Goal: Information Seeking & Learning: Learn about a topic

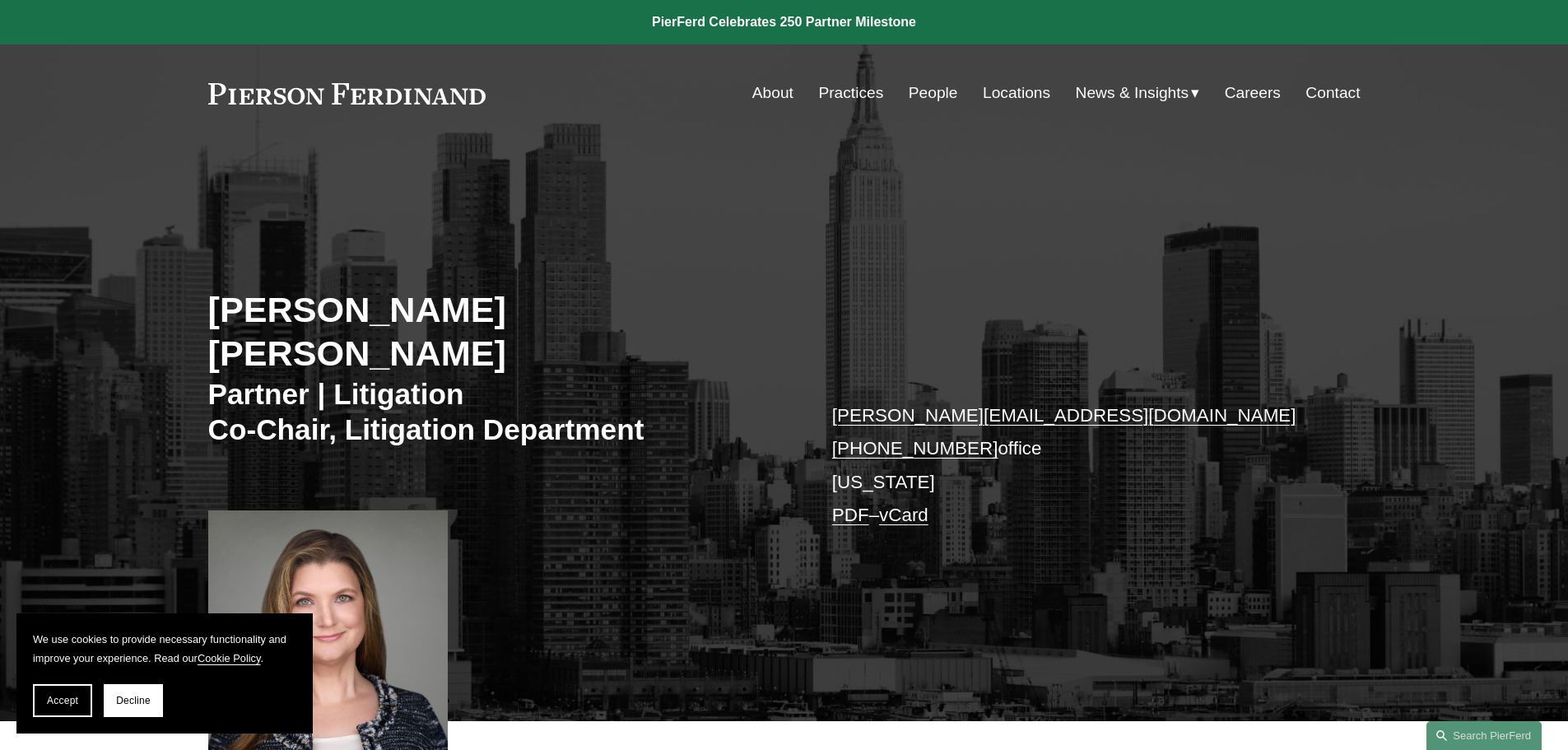
click at [75, 706] on span "Accept" at bounding box center [62, 700] width 31 height 12
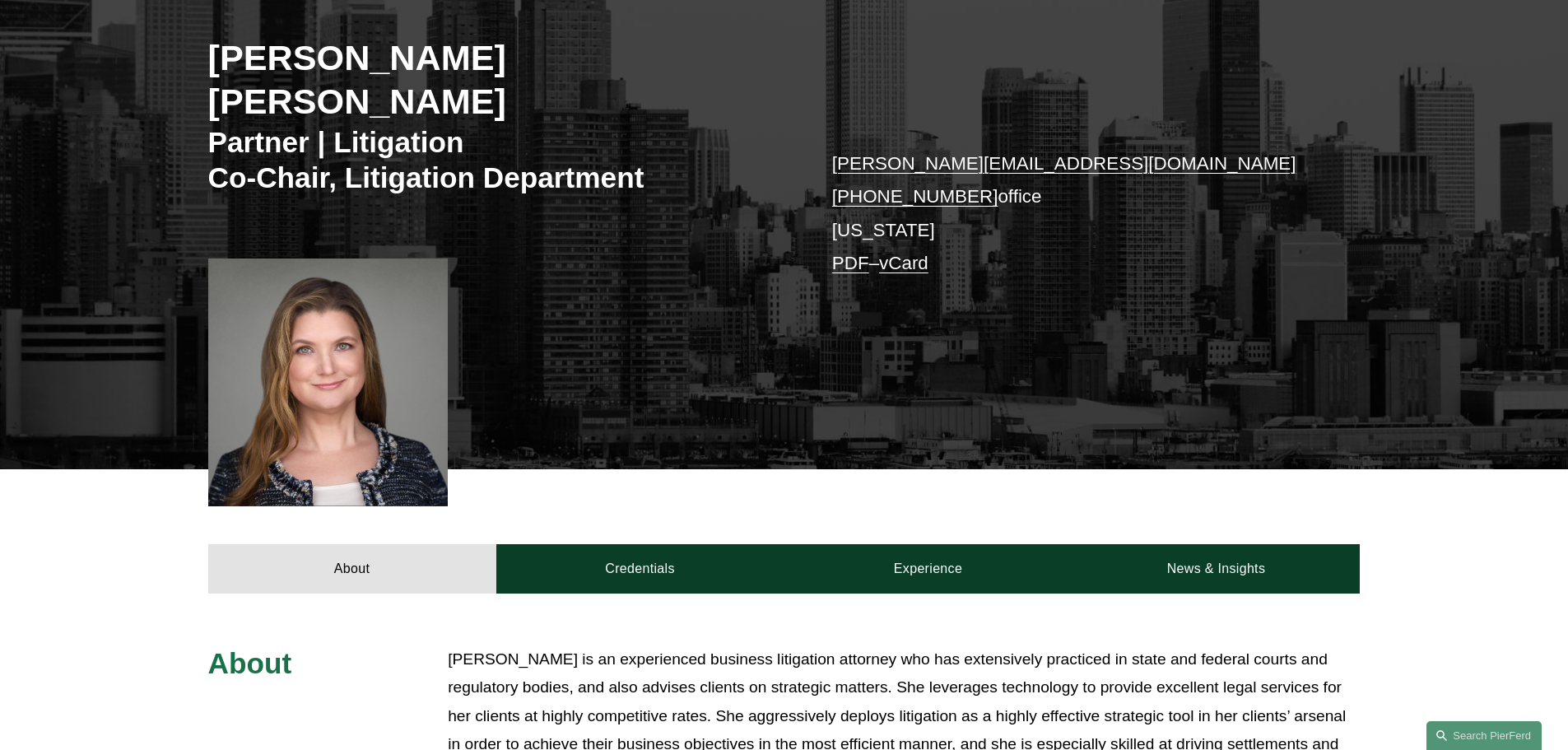
scroll to position [246, 0]
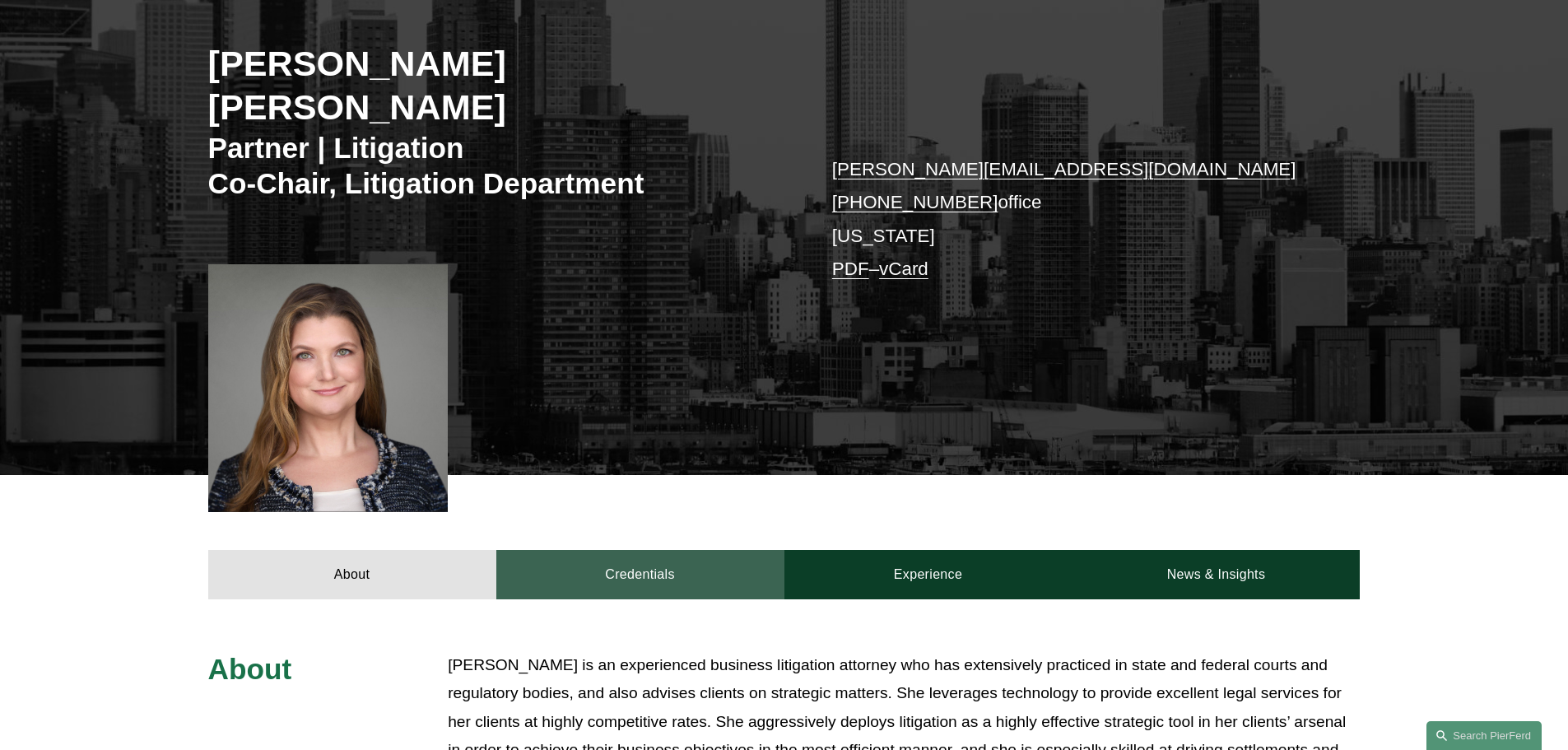
click at [680, 550] on link "Credentials" at bounding box center [640, 575] width 288 height 50
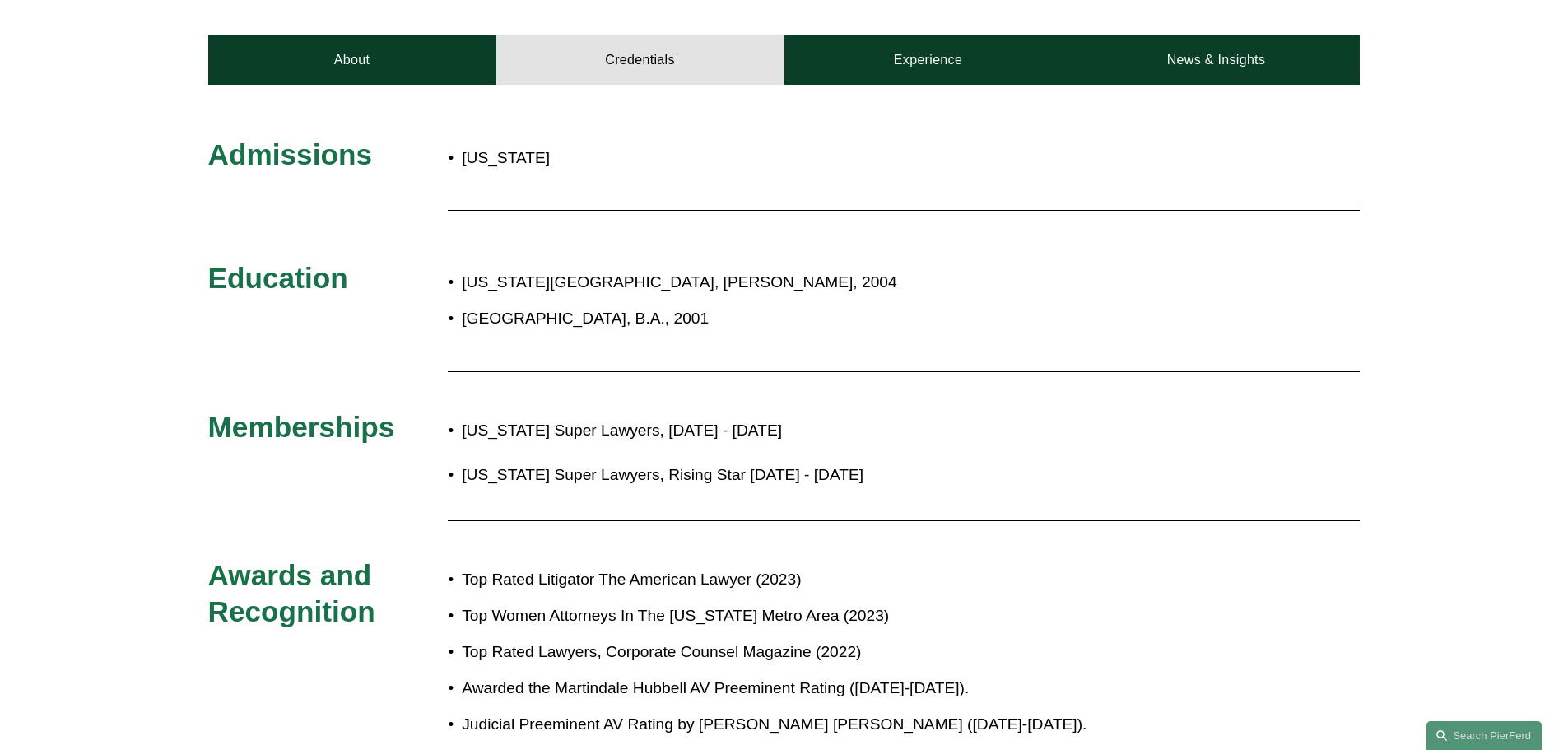
scroll to position [740, 0]
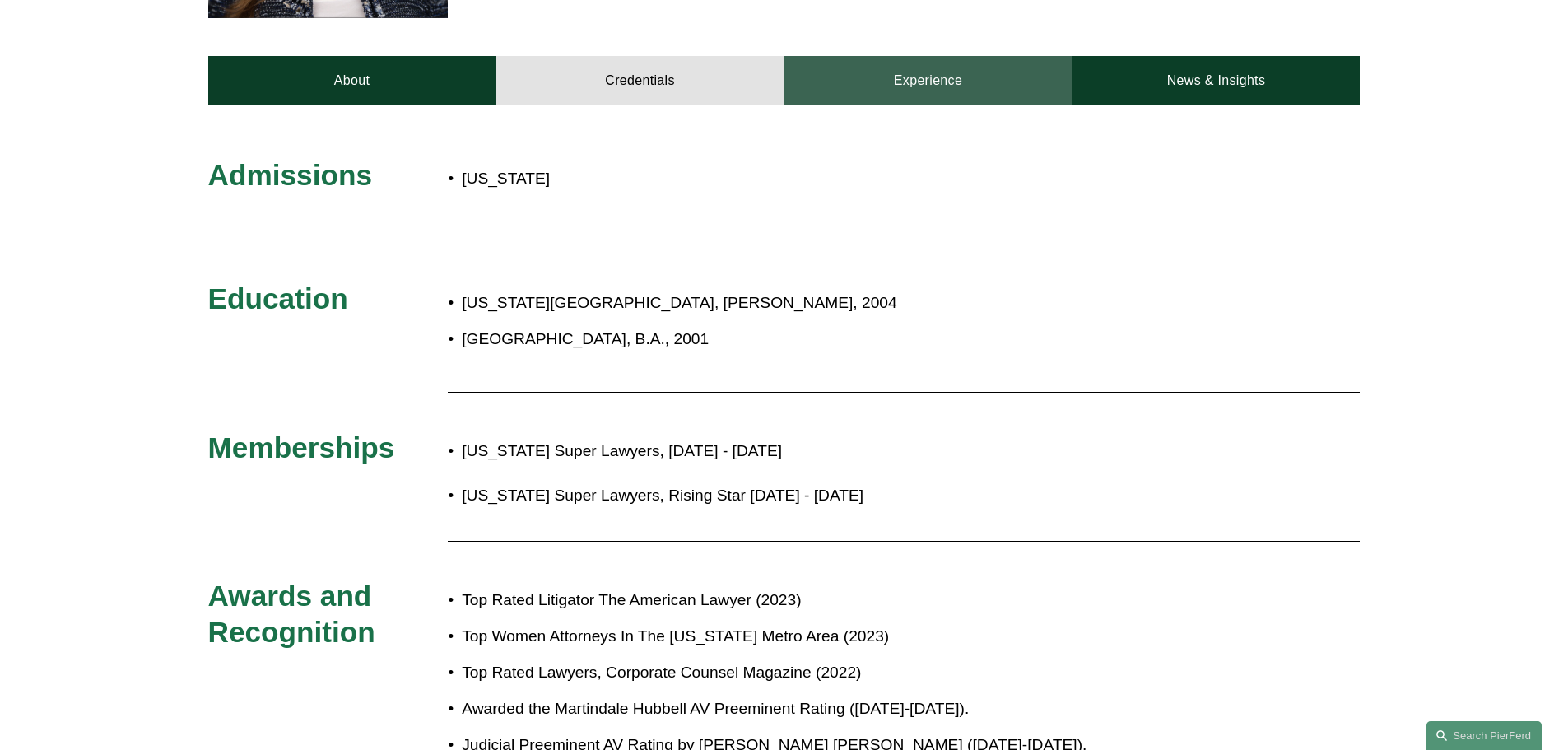
click at [976, 57] on link "Experience" at bounding box center [929, 81] width 288 height 50
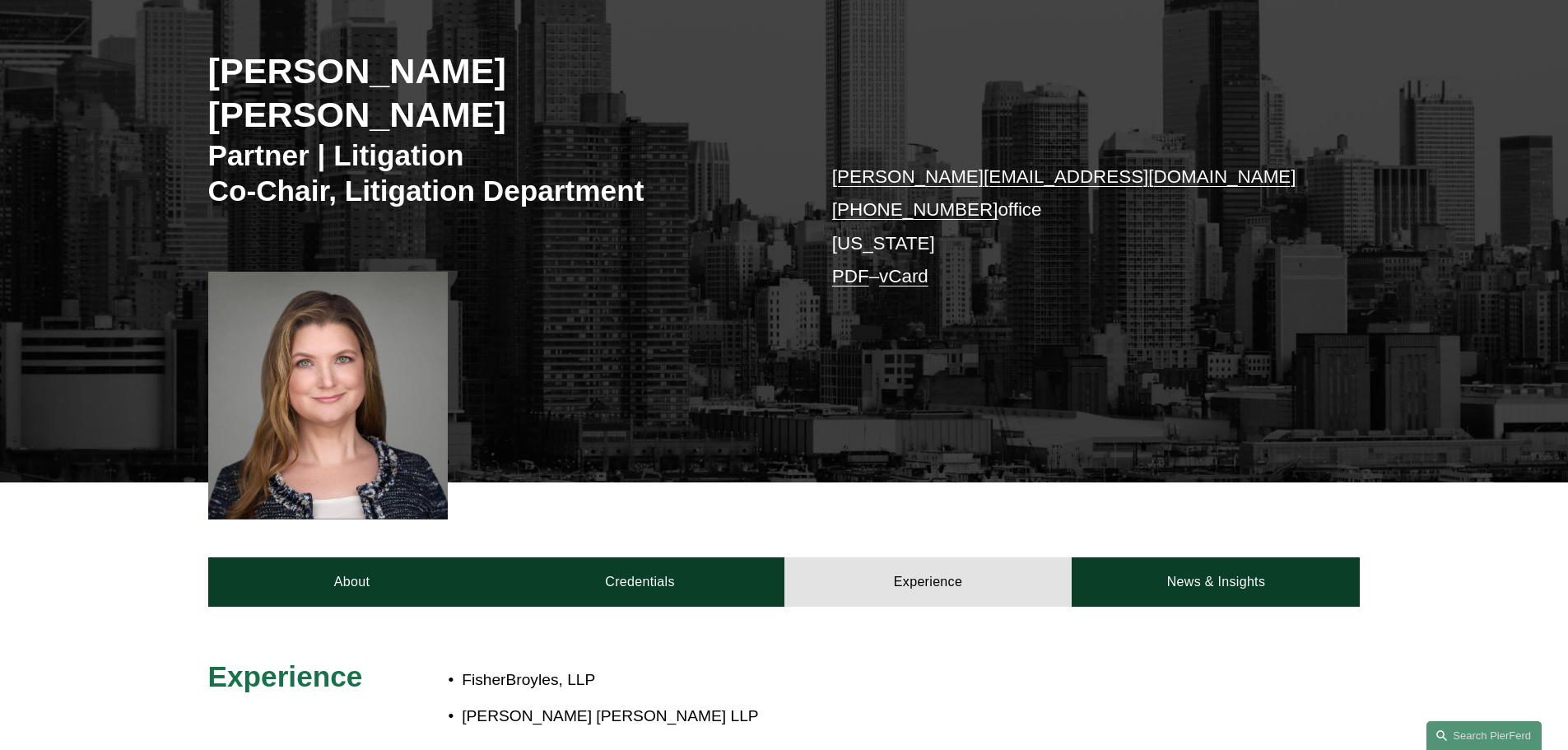
scroll to position [246, 0]
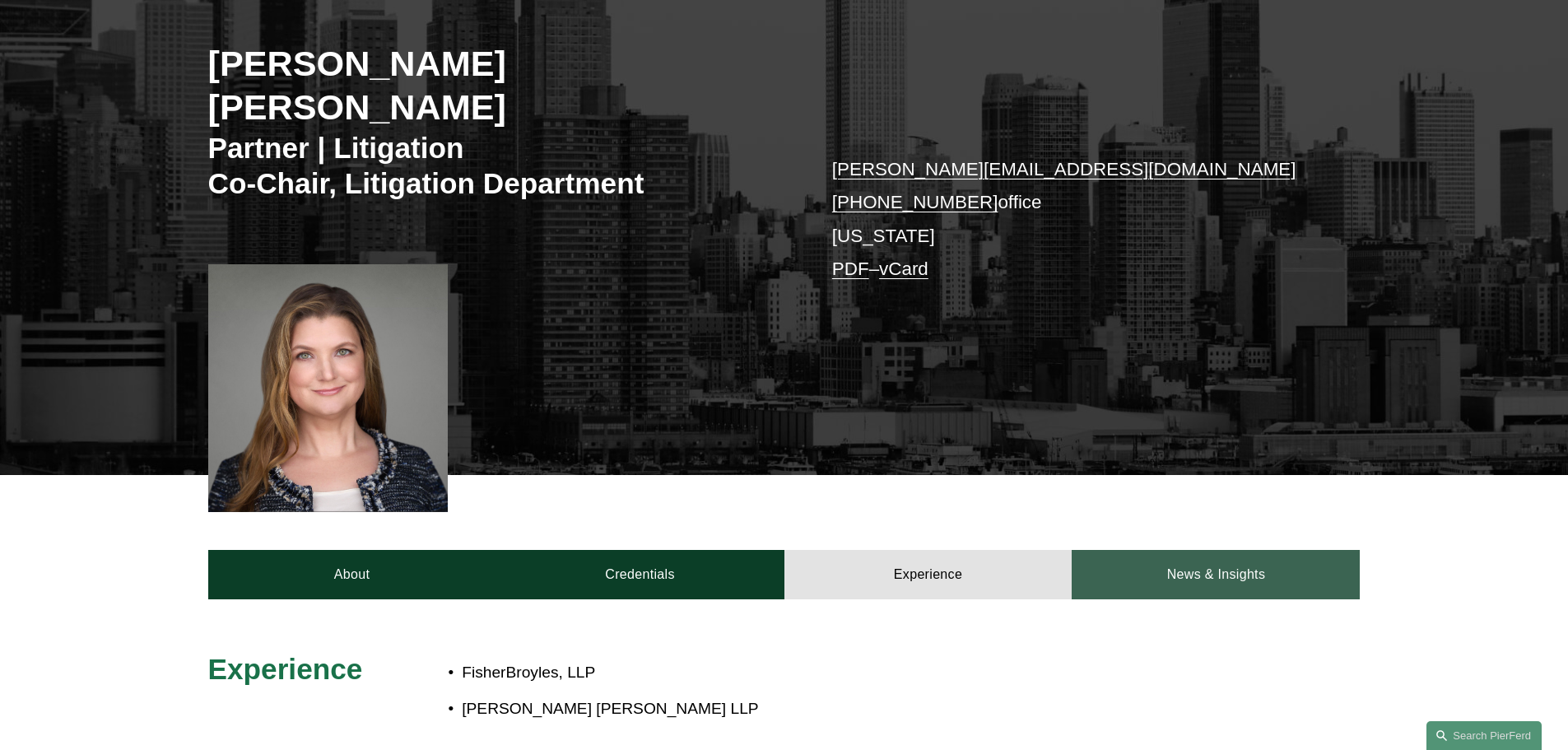
click at [1227, 550] on link "News & Insights" at bounding box center [1216, 575] width 288 height 50
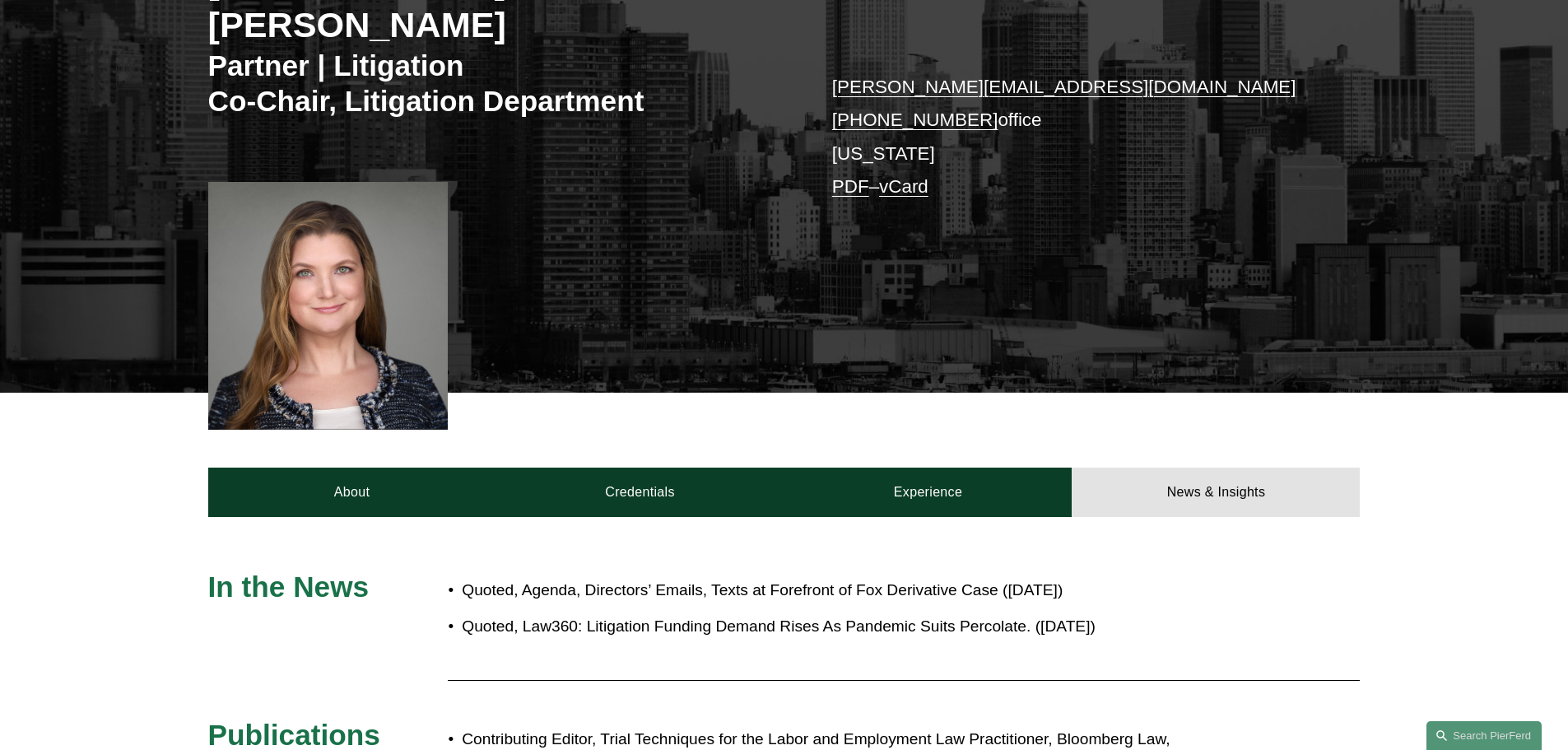
scroll to position [330, 0]
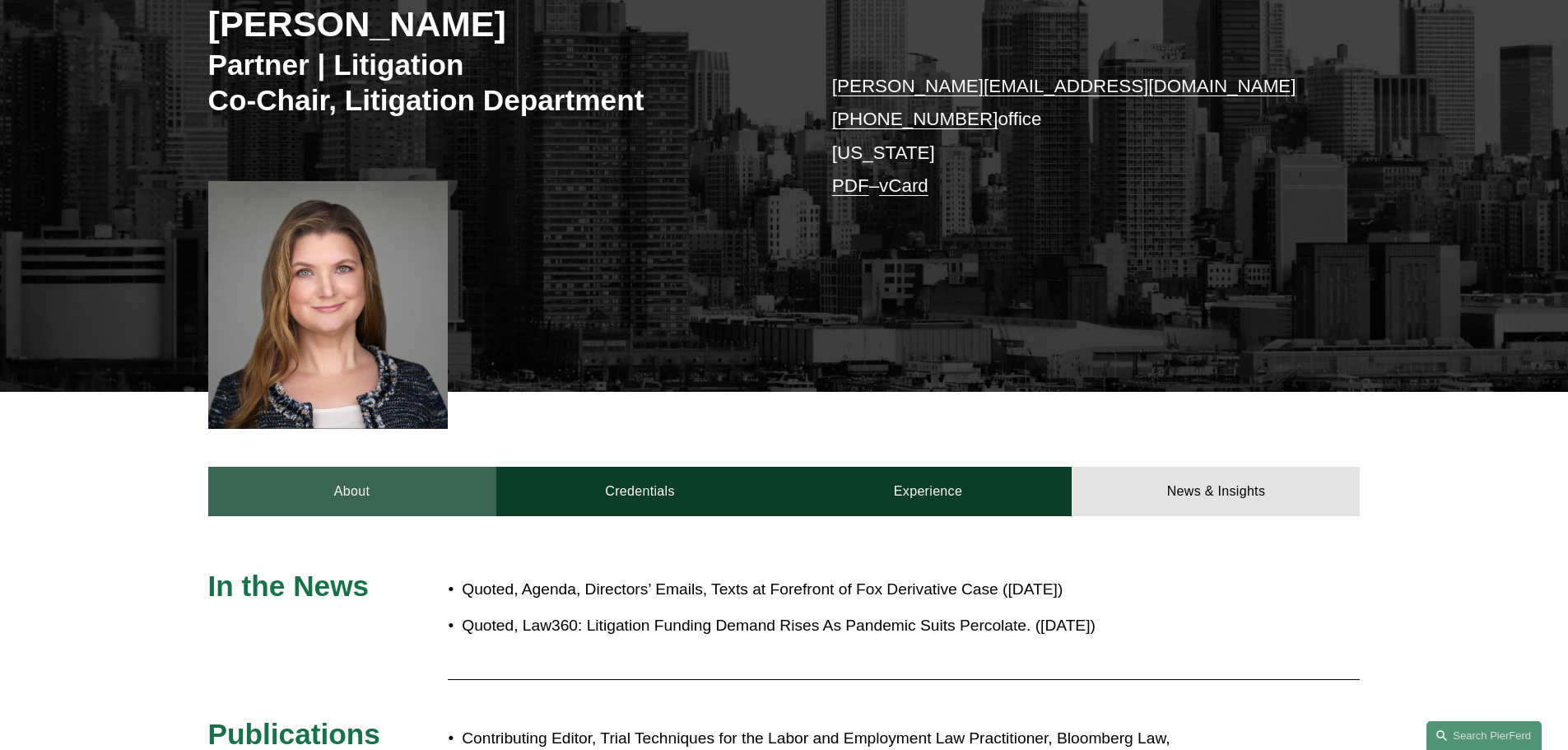
click at [399, 467] on link "About" at bounding box center [352, 492] width 288 height 50
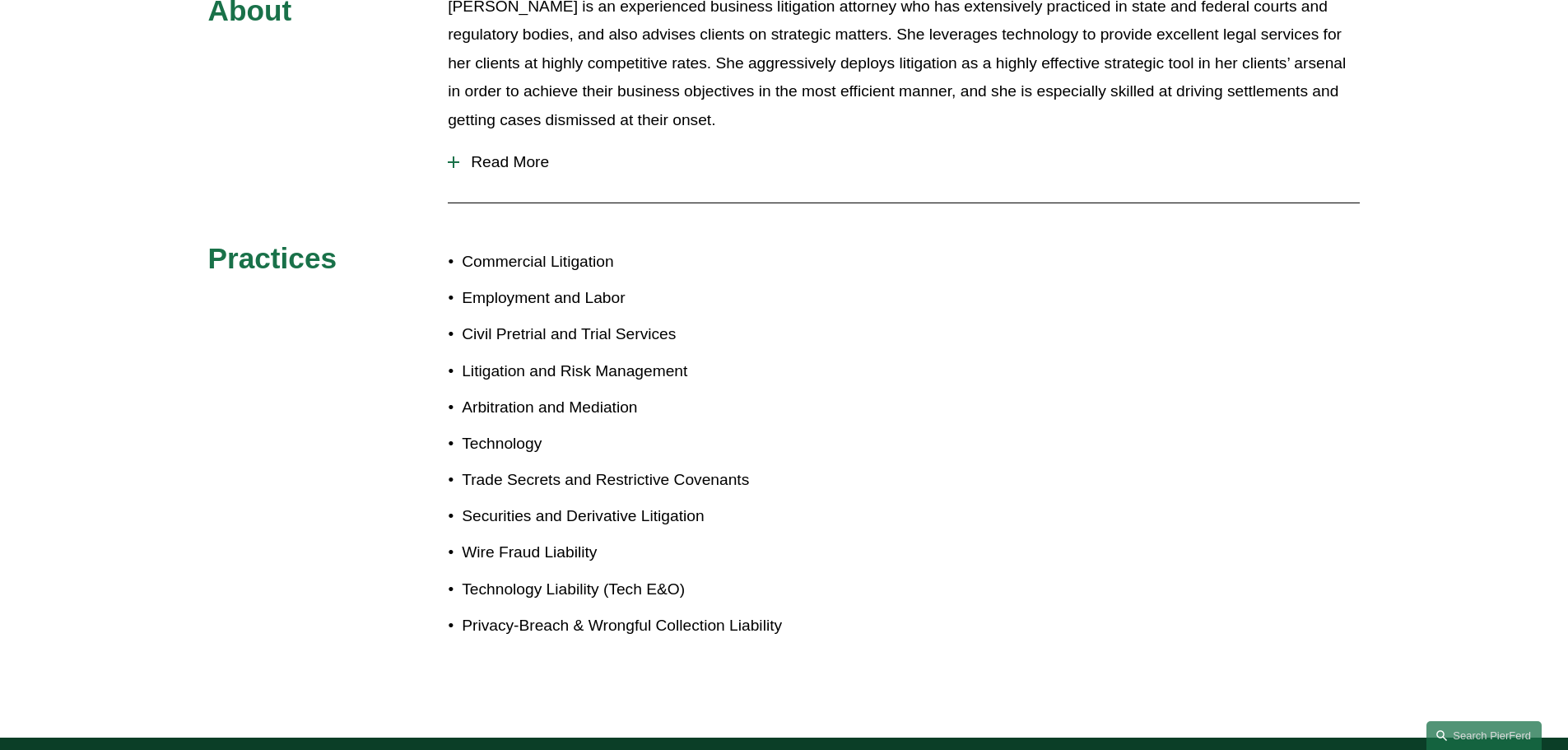
scroll to position [411, 0]
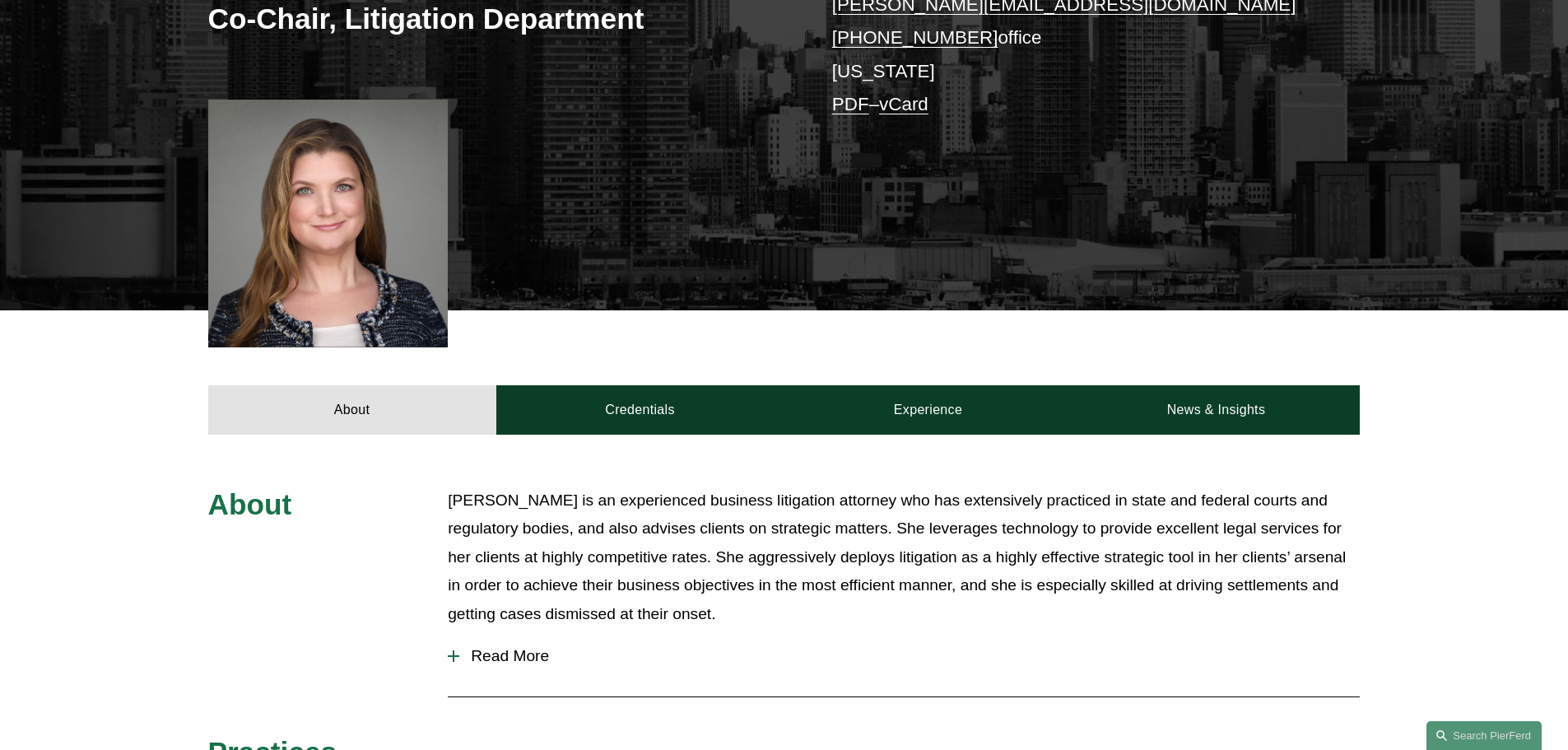
click at [454, 651] on div at bounding box center [453, 656] width 12 height 12
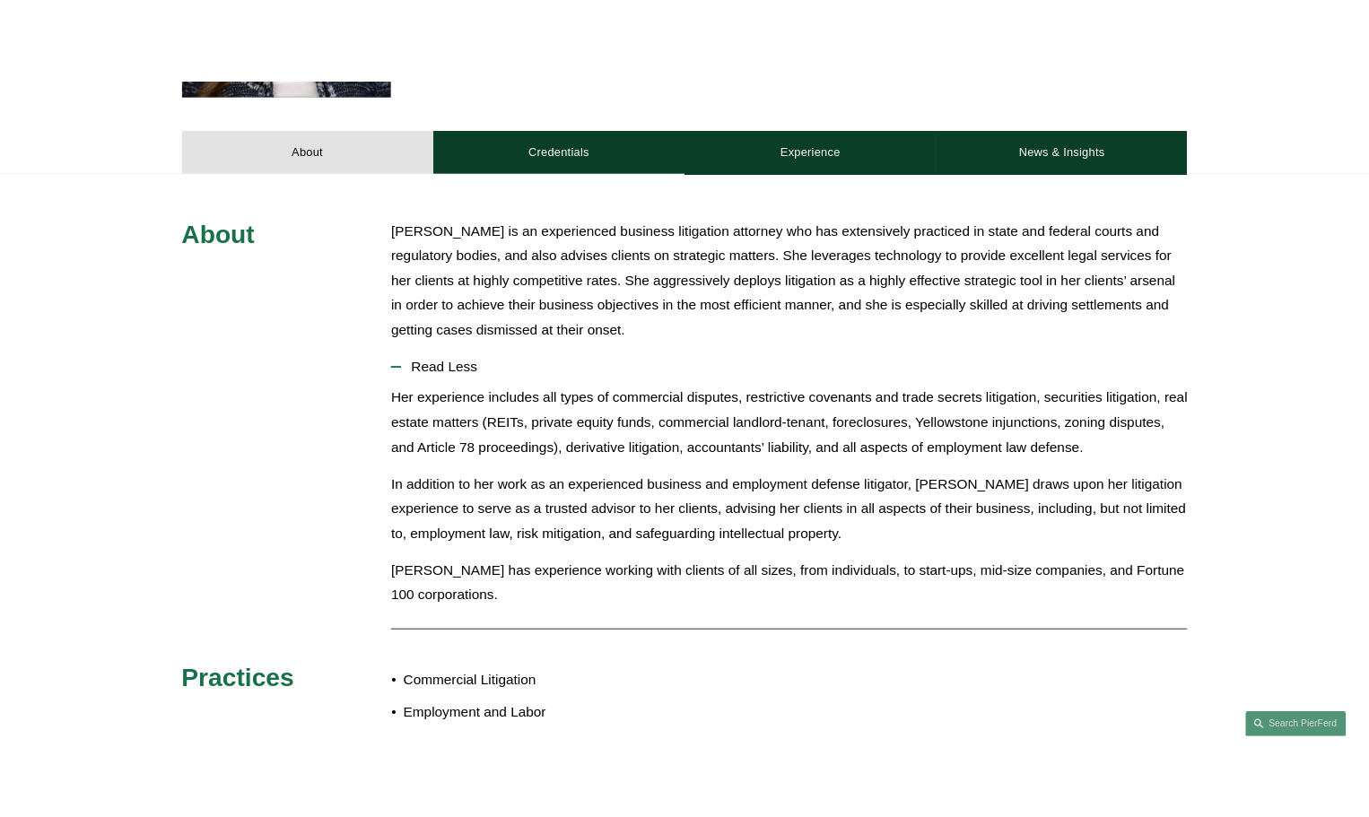
scroll to position [268, 0]
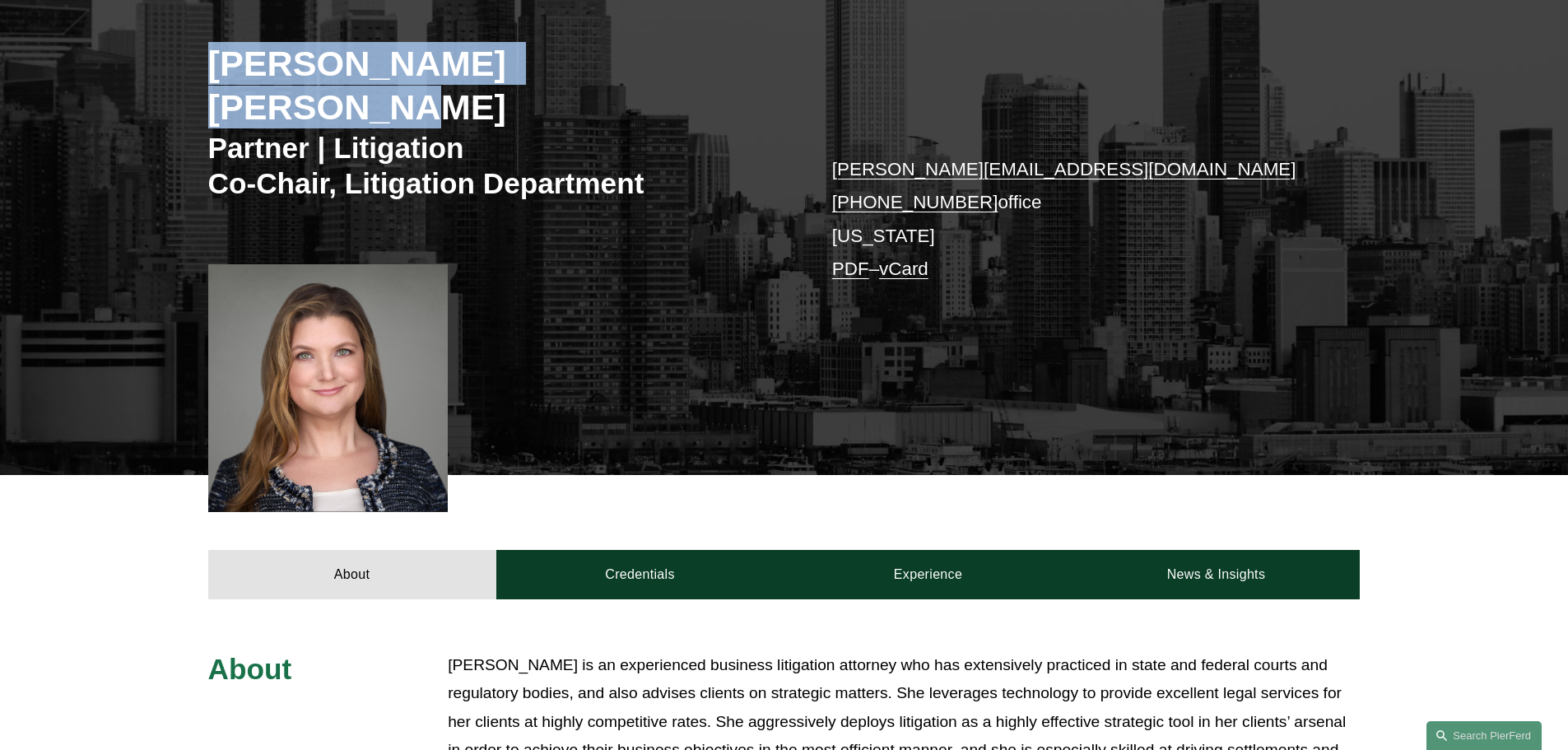
drag, startPoint x: 620, startPoint y: 63, endPoint x: 226, endPoint y: 65, distance: 394.0
click at [206, 60] on div "[PERSON_NAME] [PERSON_NAME] Partner | Litigation Co-Chair, Litigation Departmen…" at bounding box center [784, 208] width 1568 height 532
copy h2 "[PERSON_NAME] [PERSON_NAME]"
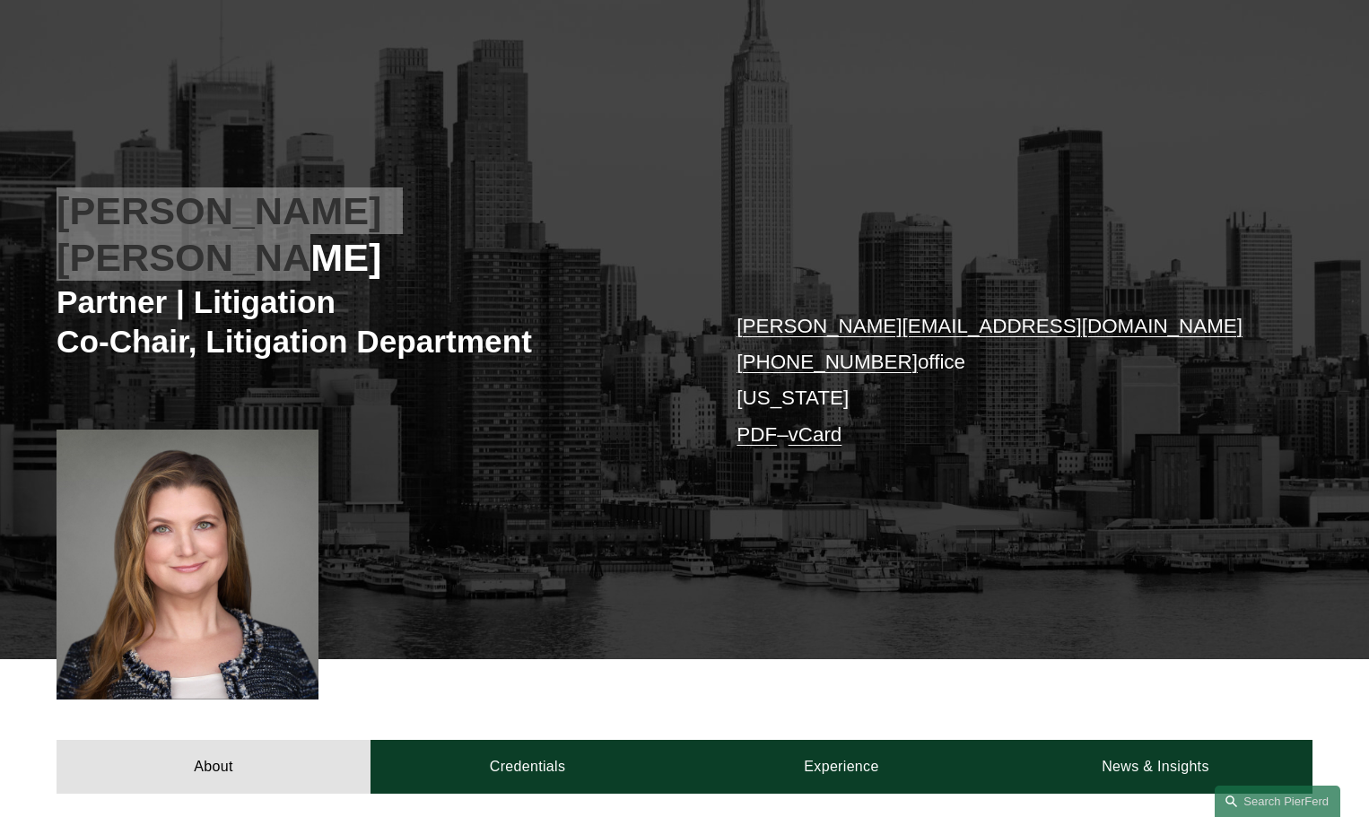
scroll to position [0, 0]
